Goal: Task Accomplishment & Management: Check status

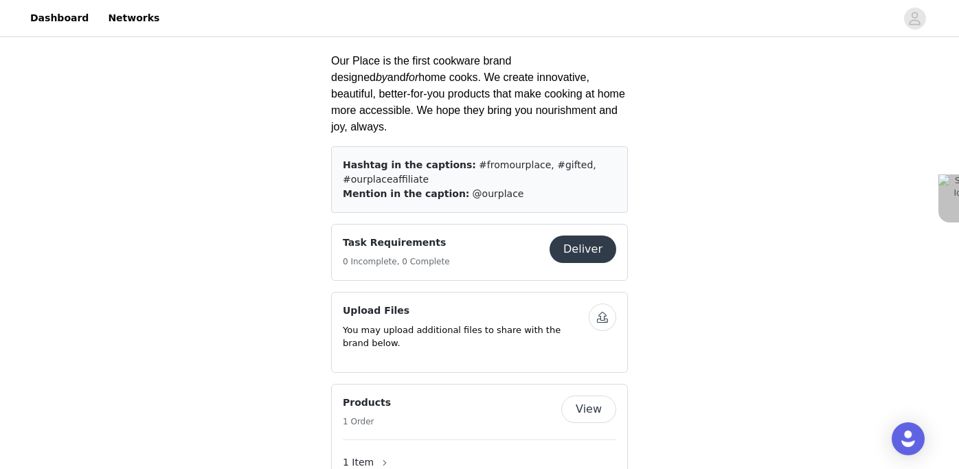
scroll to position [622, 0]
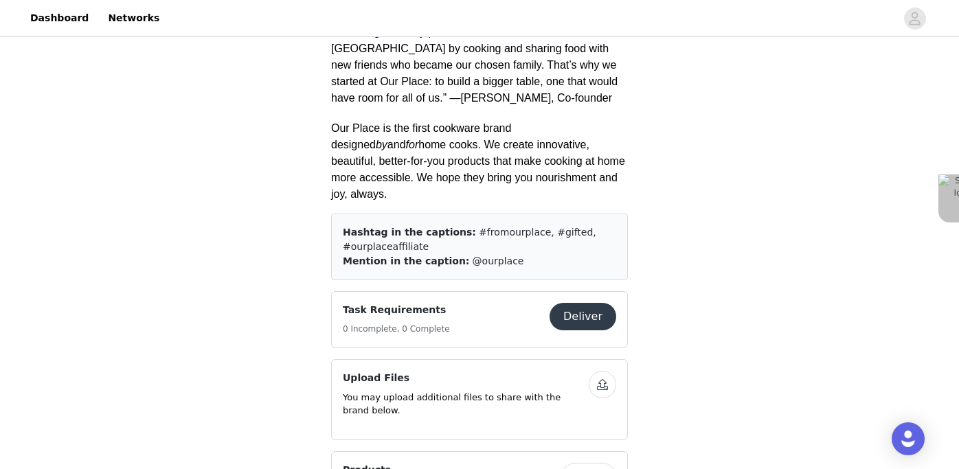
click at [581, 463] on button "View" at bounding box center [588, 476] width 55 height 27
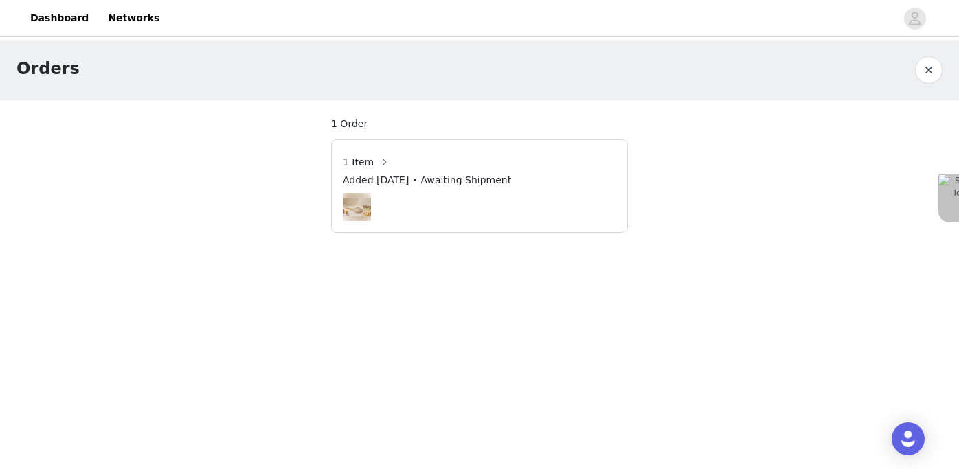
click at [365, 203] on img at bounding box center [357, 207] width 28 height 19
click at [366, 169] on span "1 Item" at bounding box center [358, 162] width 31 height 14
click at [366, 157] on span "1 Item" at bounding box center [358, 162] width 31 height 14
click at [383, 162] on button "button" at bounding box center [385, 162] width 22 height 22
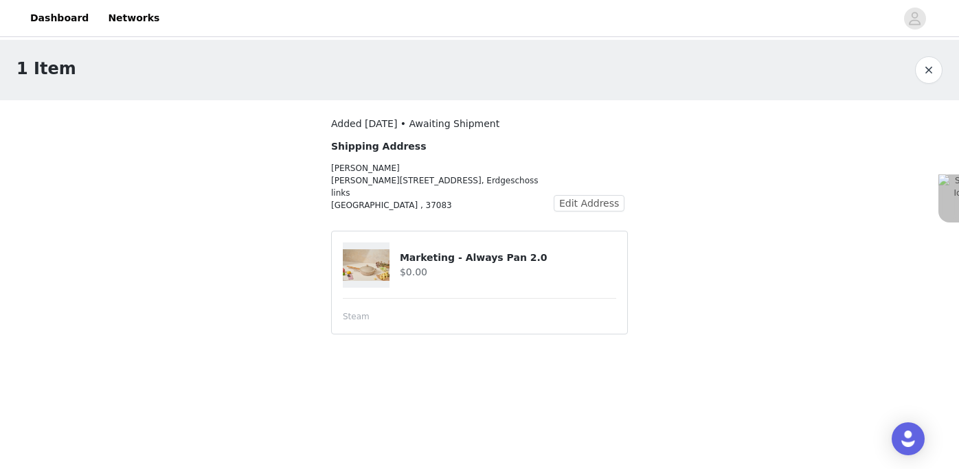
click at [474, 265] on h4 "$0.00" at bounding box center [508, 272] width 216 height 14
click at [352, 310] on span "Steam" at bounding box center [356, 316] width 27 height 12
